Goal: Task Accomplishment & Management: Manage account settings

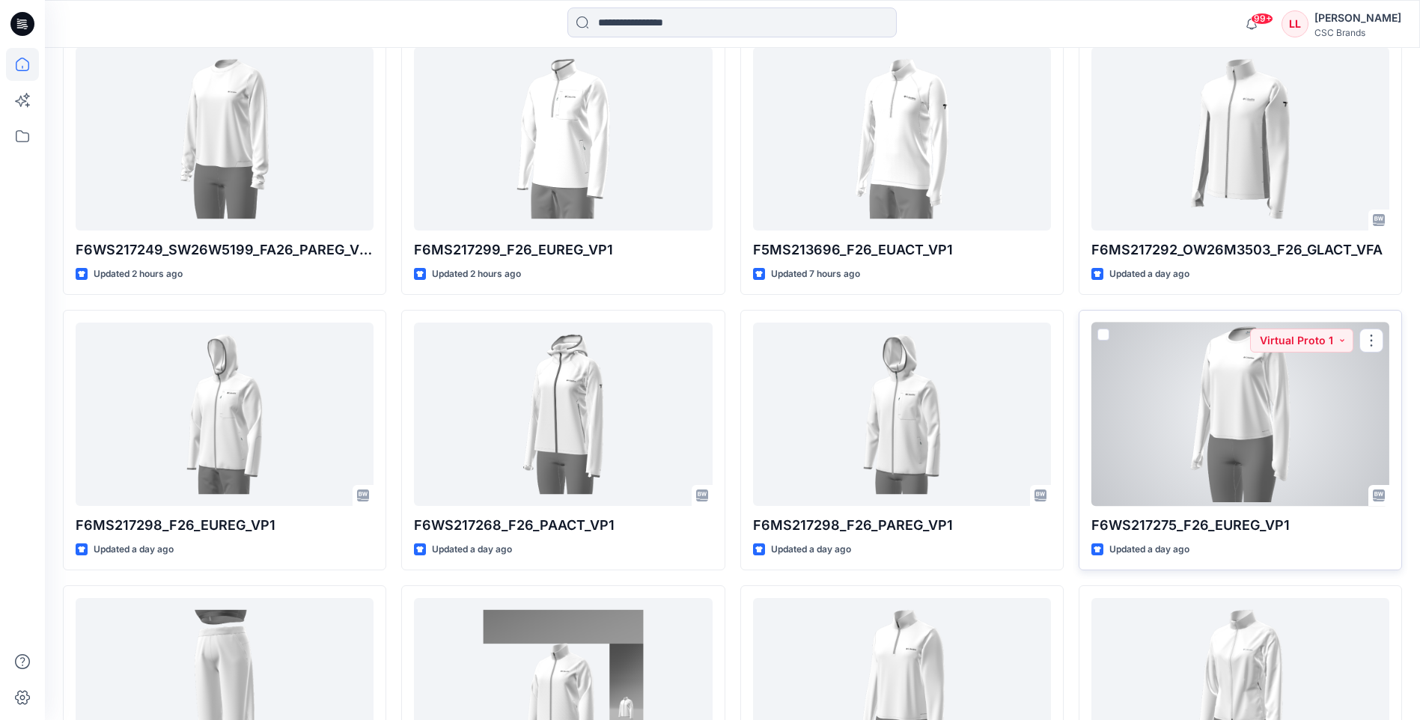
scroll to position [395, 0]
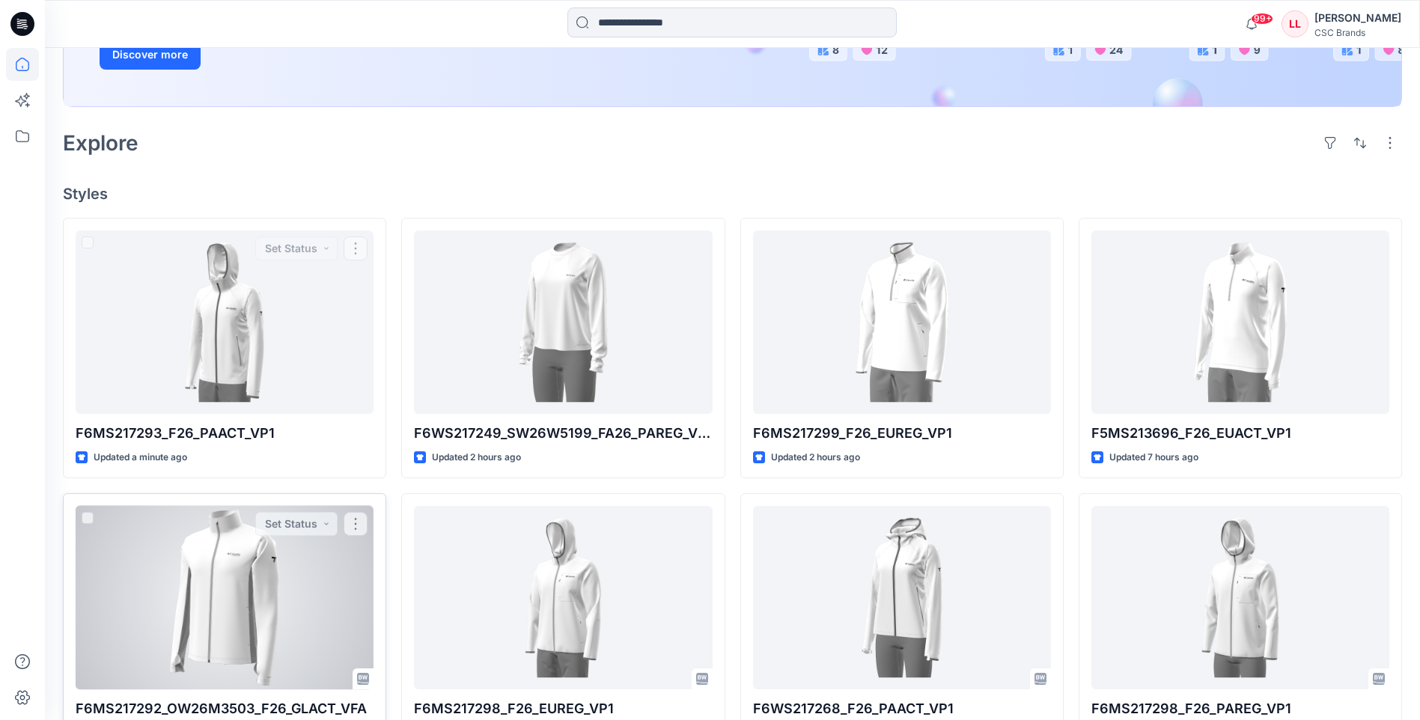
scroll to position [374, 0]
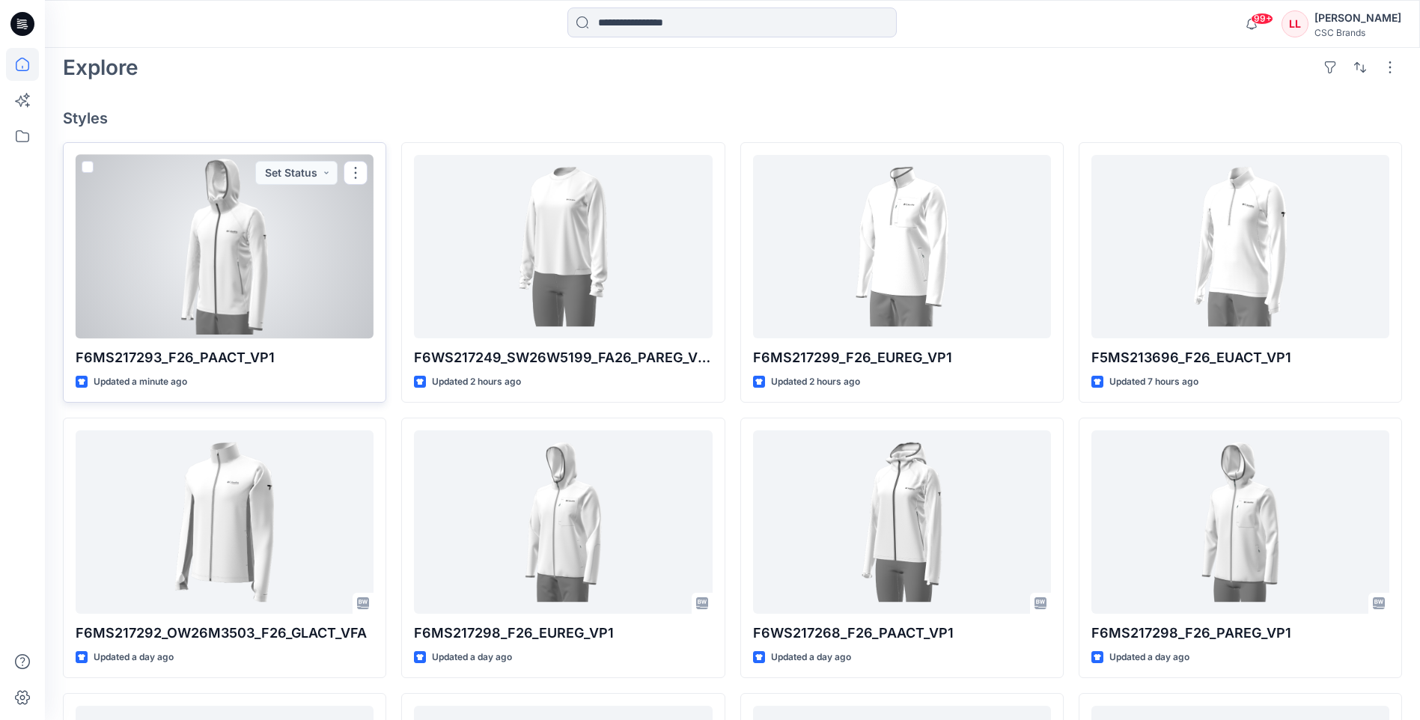
click at [189, 246] on div at bounding box center [225, 246] width 298 height 183
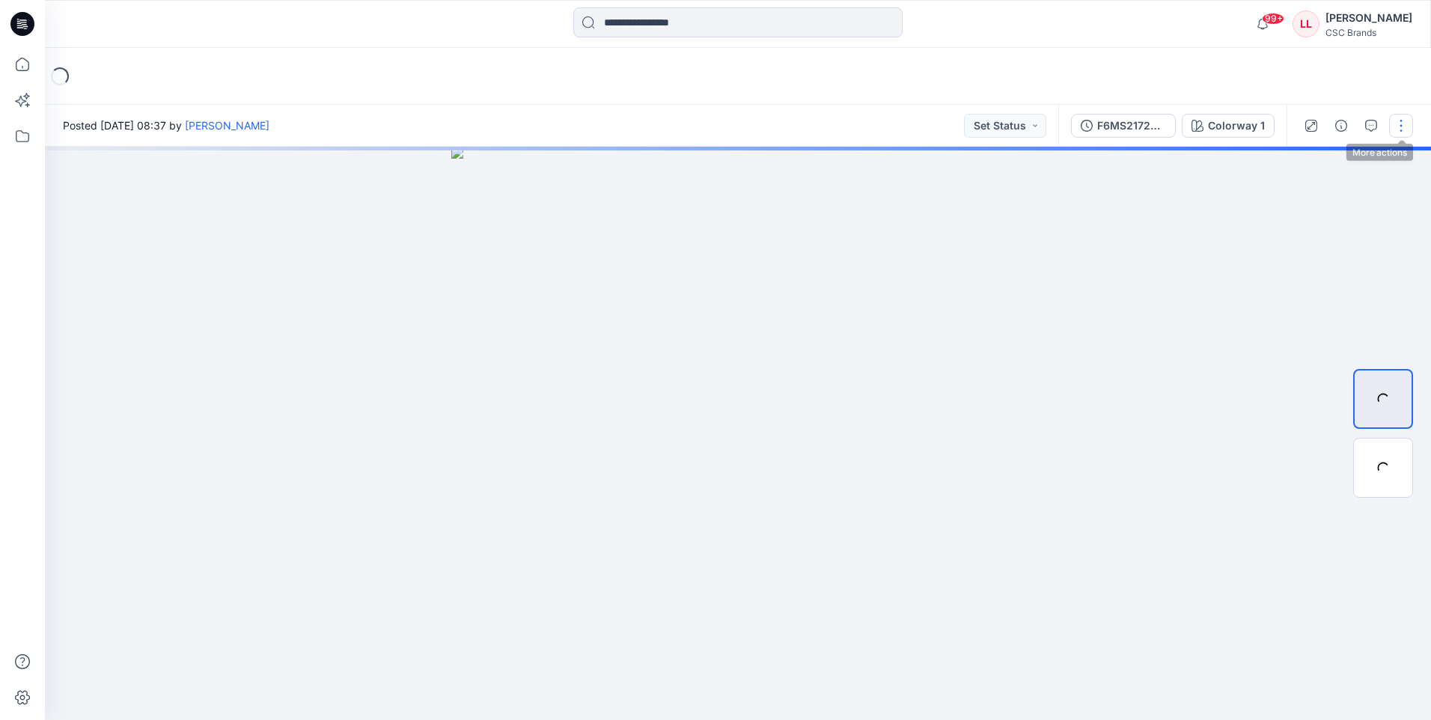
click at [1401, 127] on button "button" at bounding box center [1401, 126] width 24 height 24
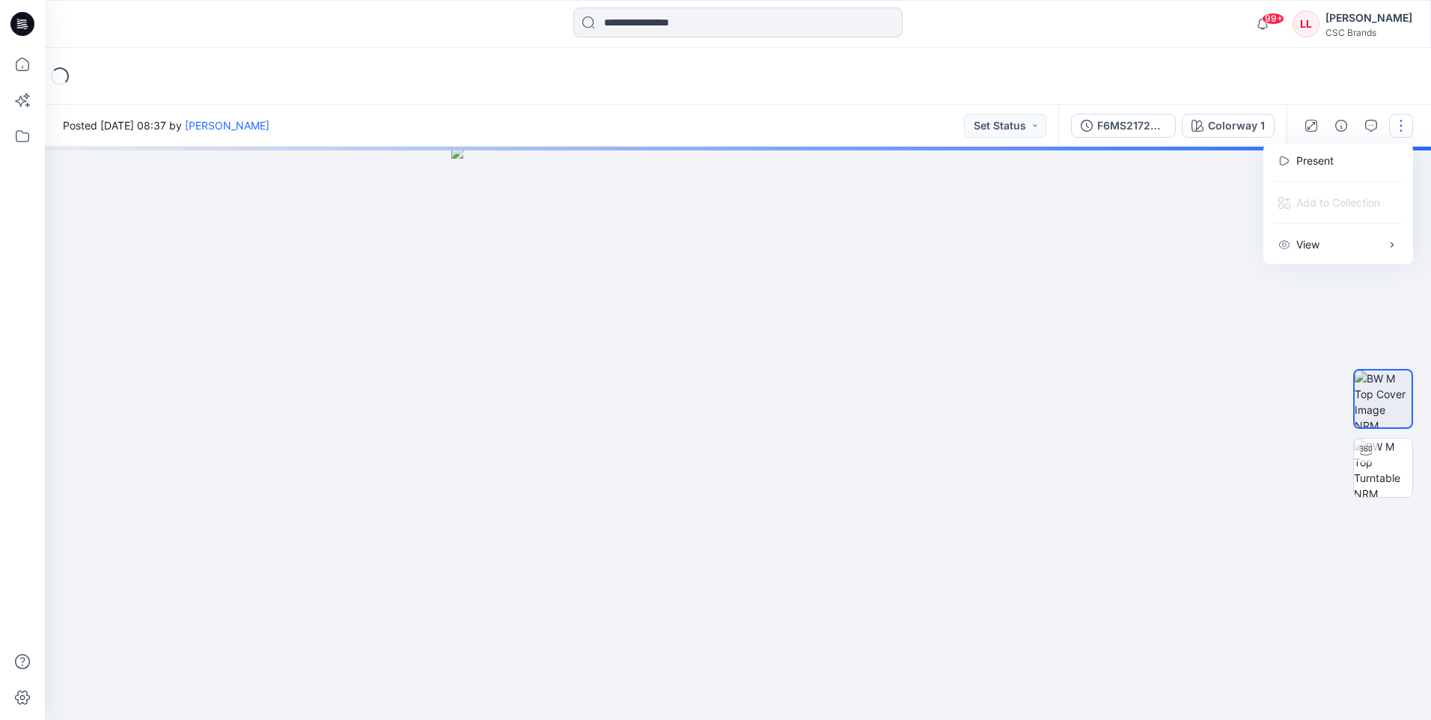
click at [1043, 241] on div at bounding box center [738, 433] width 1386 height 573
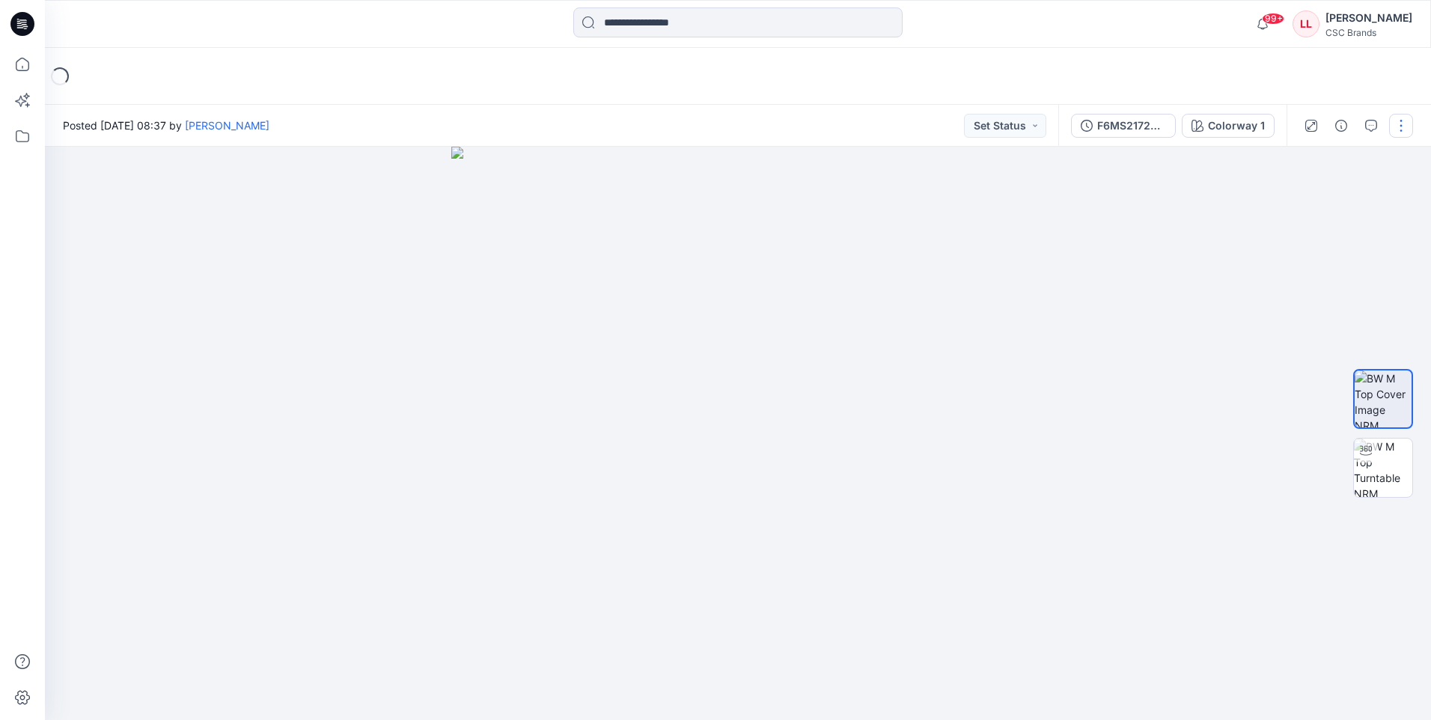
click at [1395, 124] on button "button" at bounding box center [1401, 126] width 24 height 24
click at [1146, 292] on div at bounding box center [738, 433] width 1386 height 573
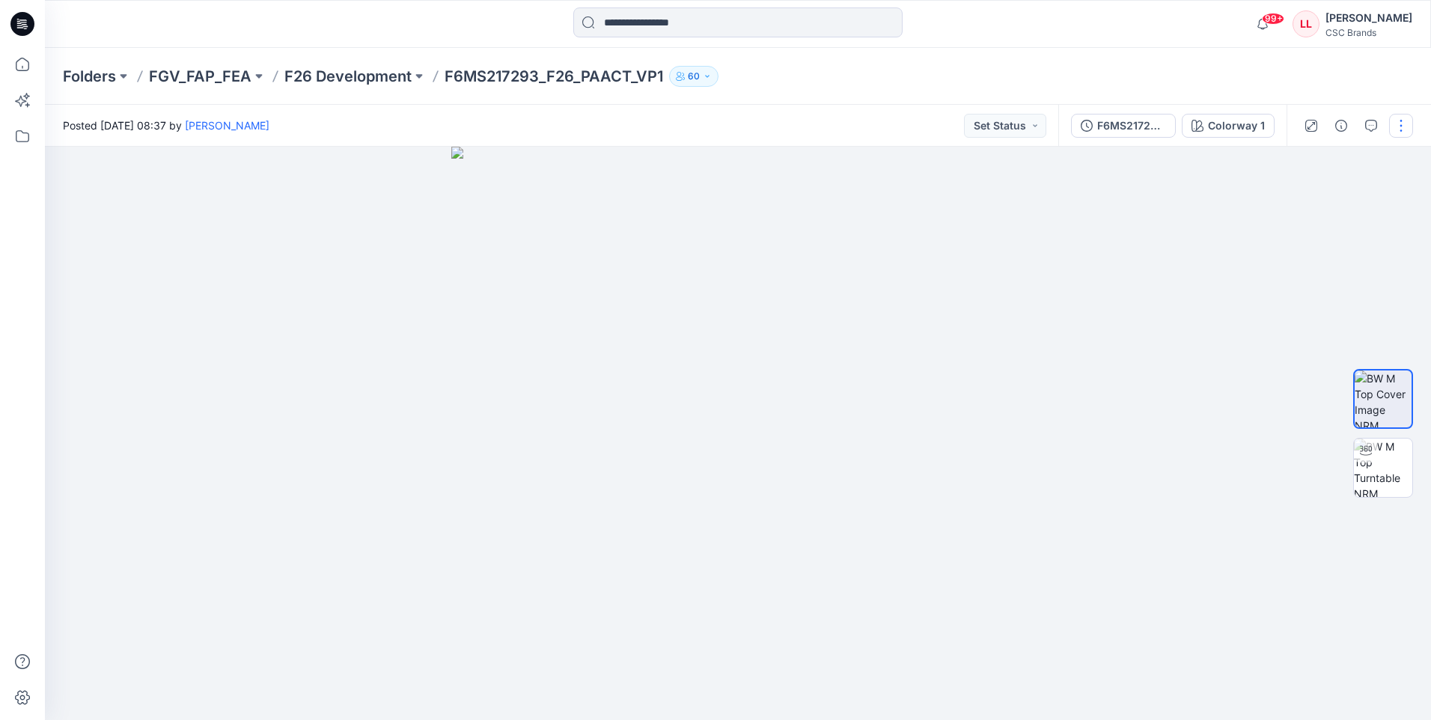
click at [1396, 123] on button "button" at bounding box center [1401, 126] width 24 height 24
click at [1313, 190] on button "Edit" at bounding box center [1339, 203] width 138 height 28
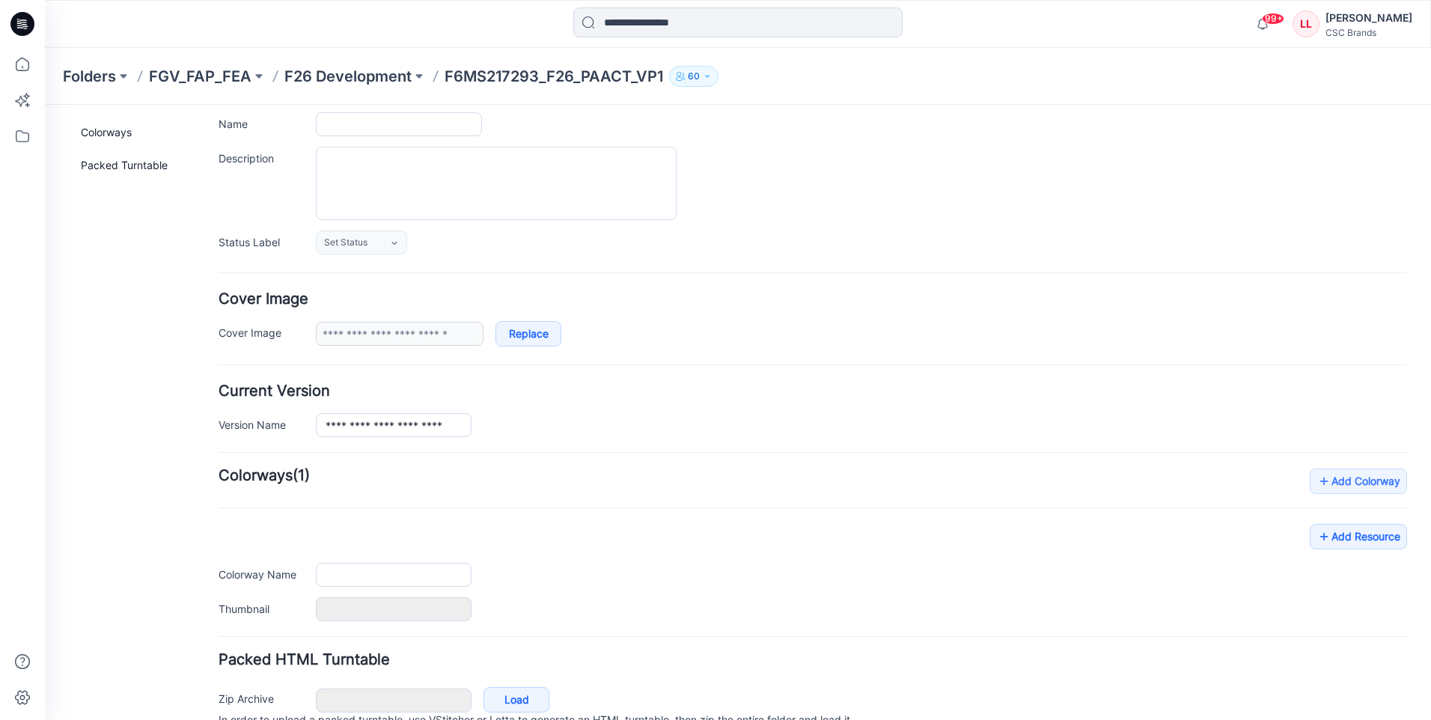
type input "**********"
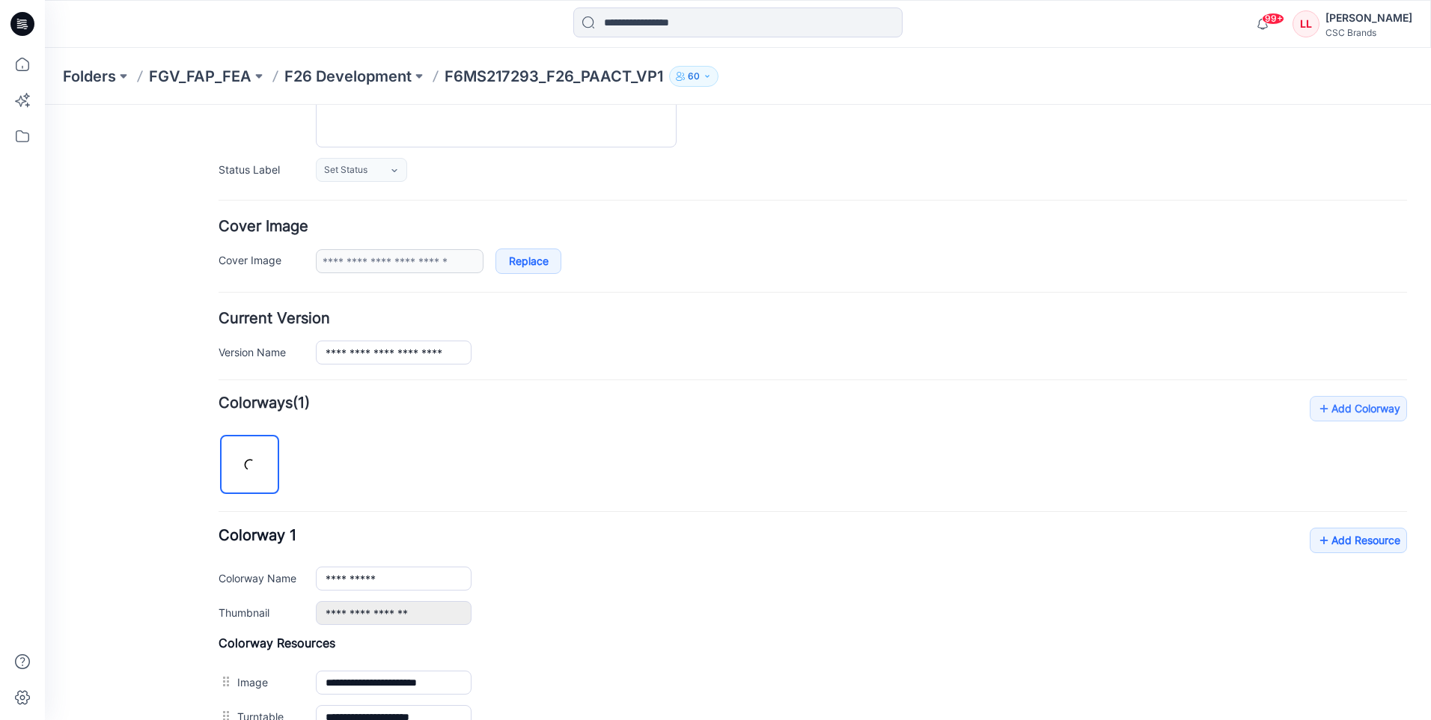
scroll to position [362, 0]
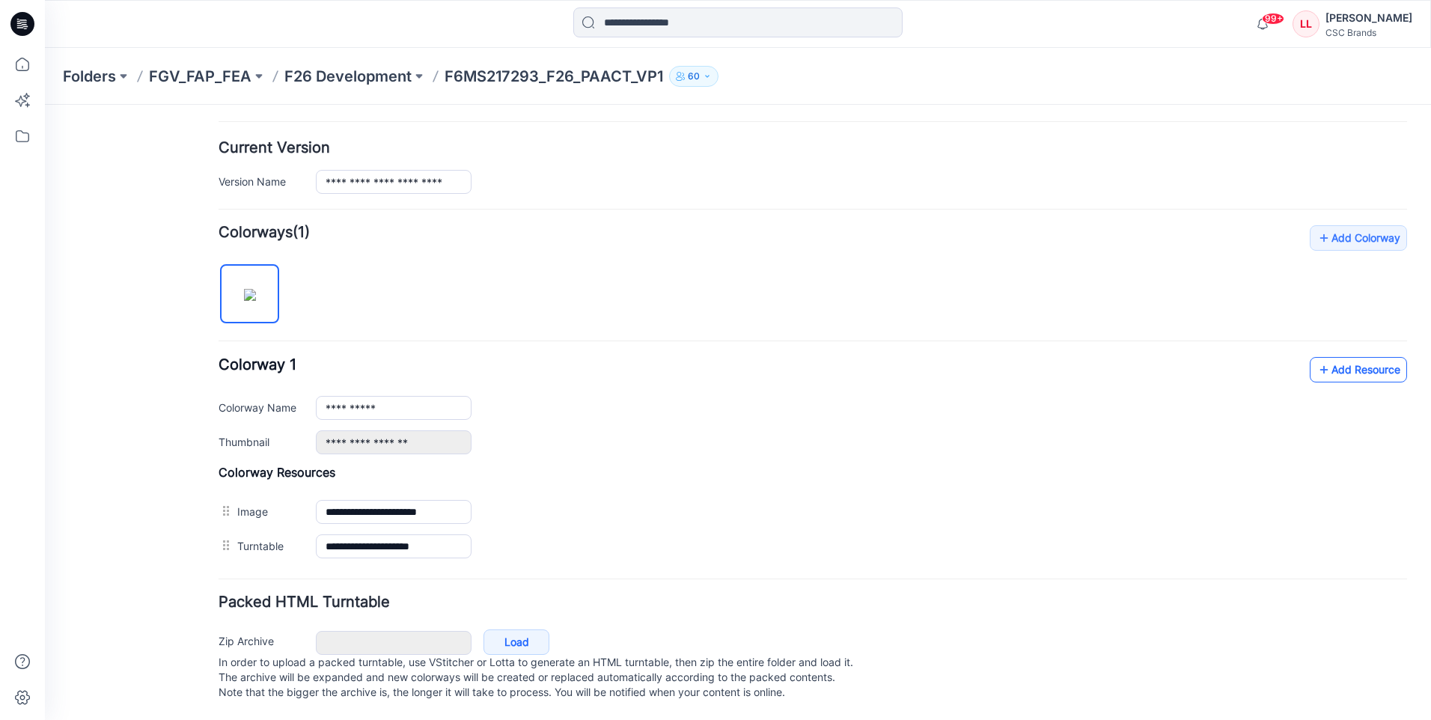
click at [1344, 357] on link "Add Resource" at bounding box center [1358, 369] width 97 height 25
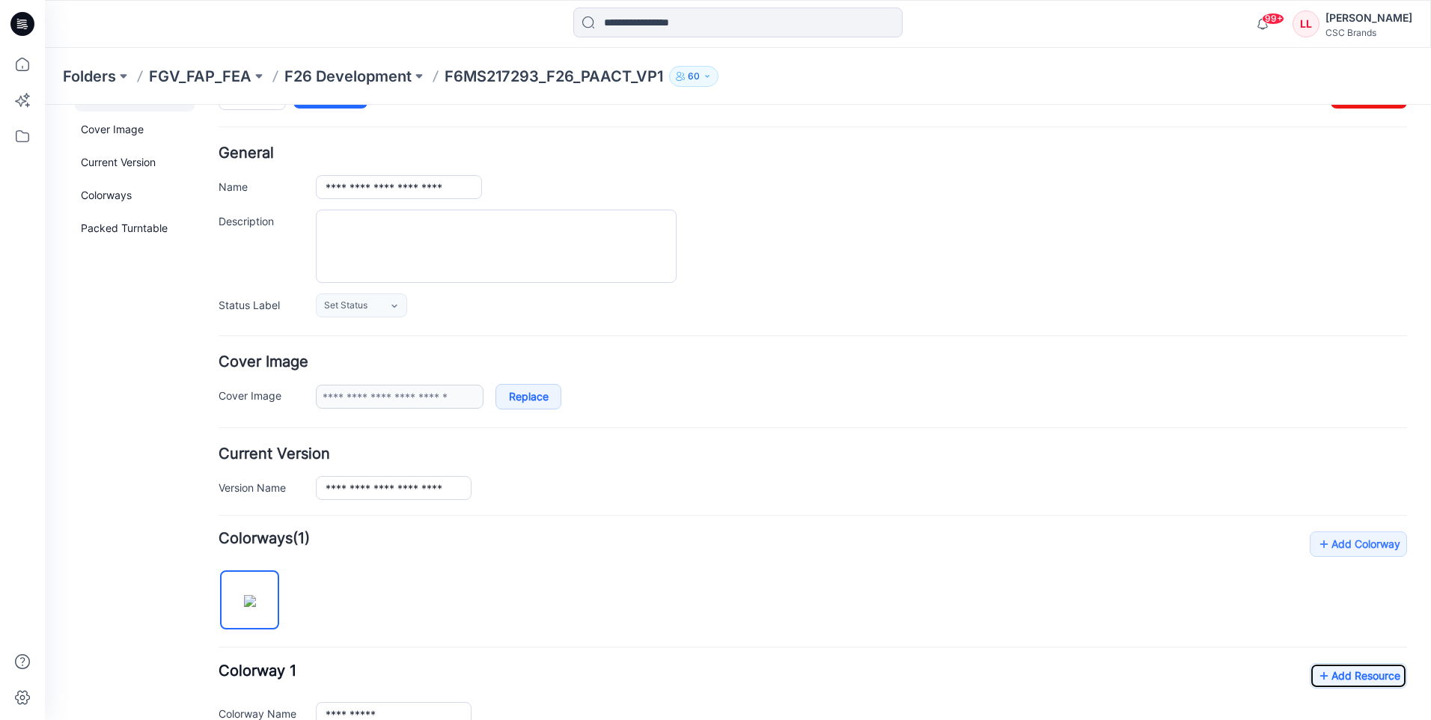
scroll to position [0, 0]
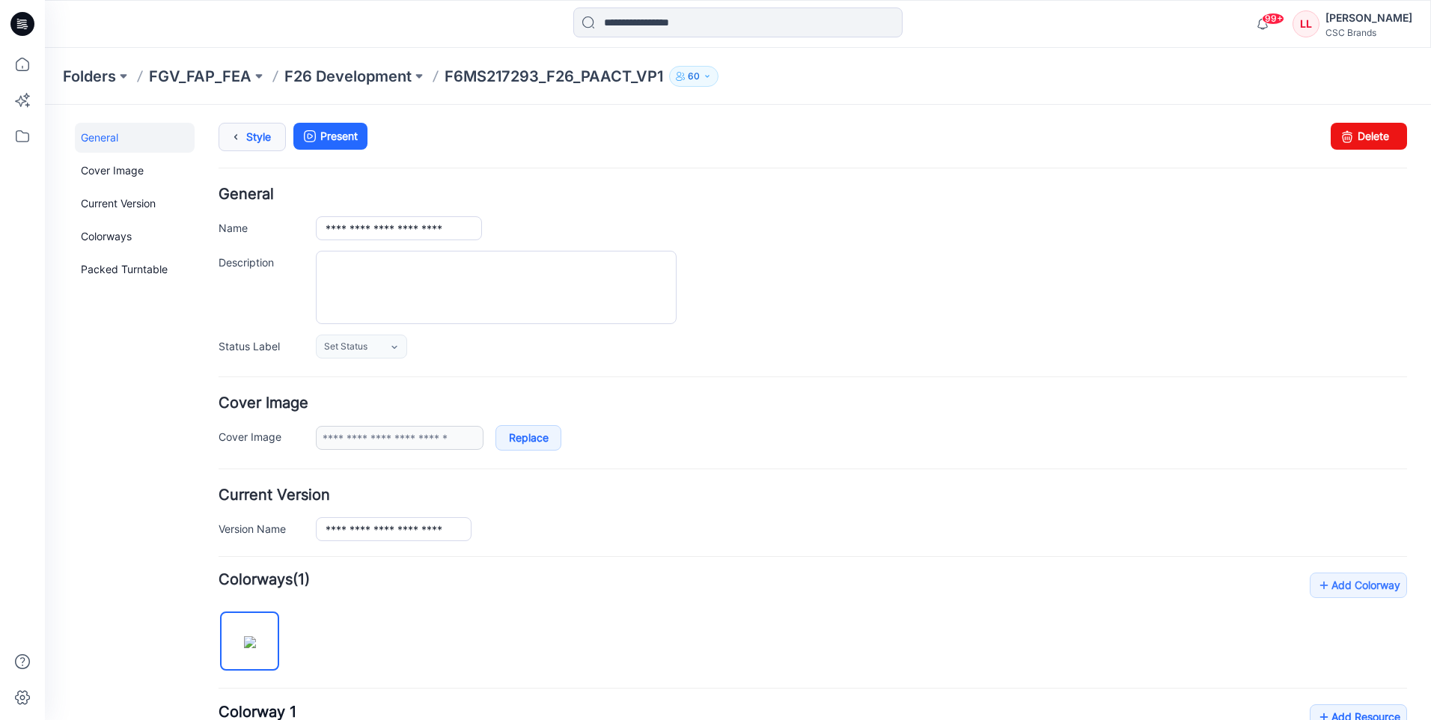
click at [255, 130] on link "Style" at bounding box center [252, 137] width 67 height 28
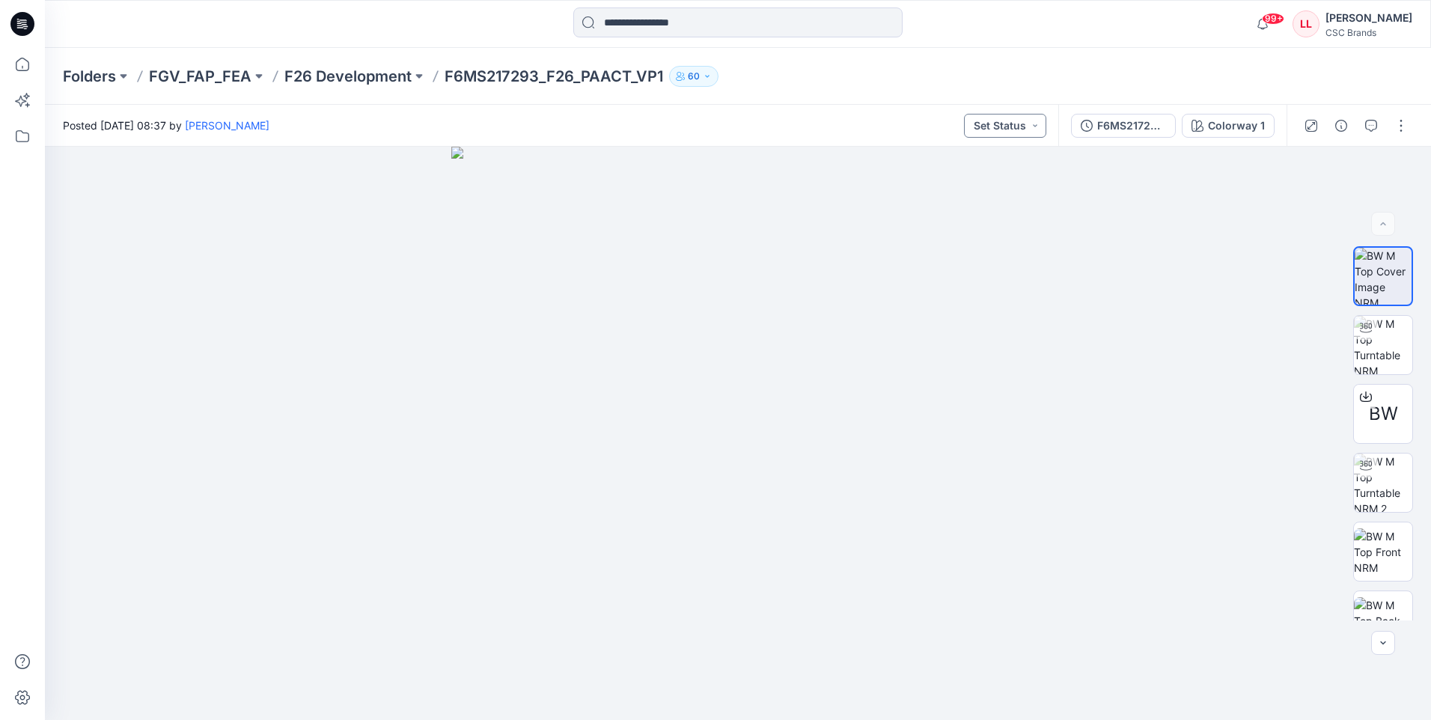
click at [1026, 122] on button "Set Status" at bounding box center [1005, 126] width 82 height 24
click at [1002, 198] on p "Virtual Proto 1" at bounding box center [978, 195] width 68 height 19
